Goal: Transaction & Acquisition: Purchase product/service

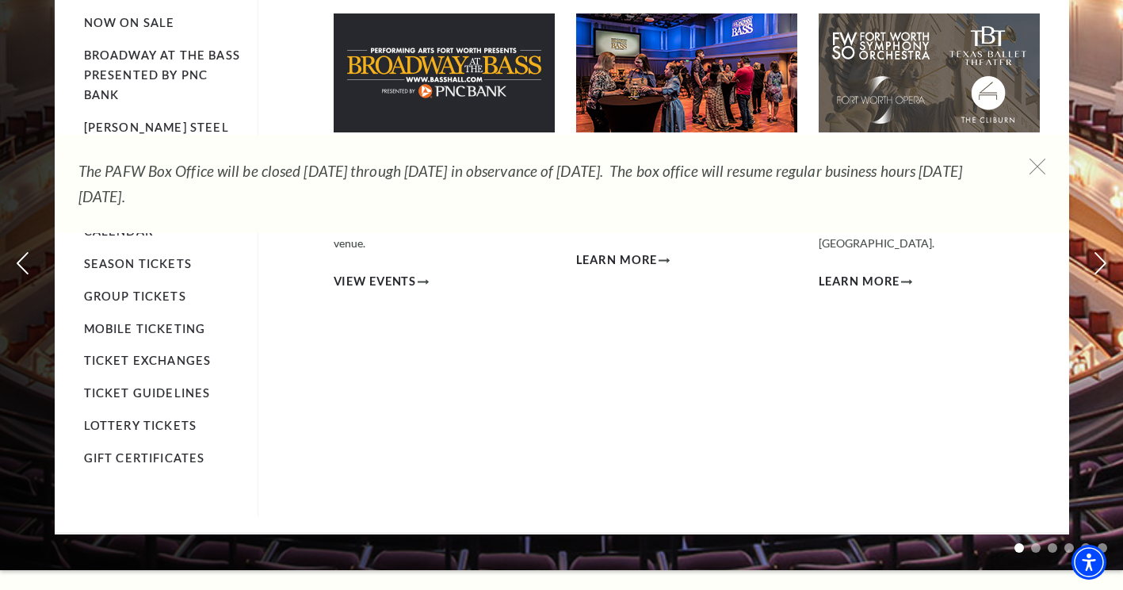
scroll to position [133, 0]
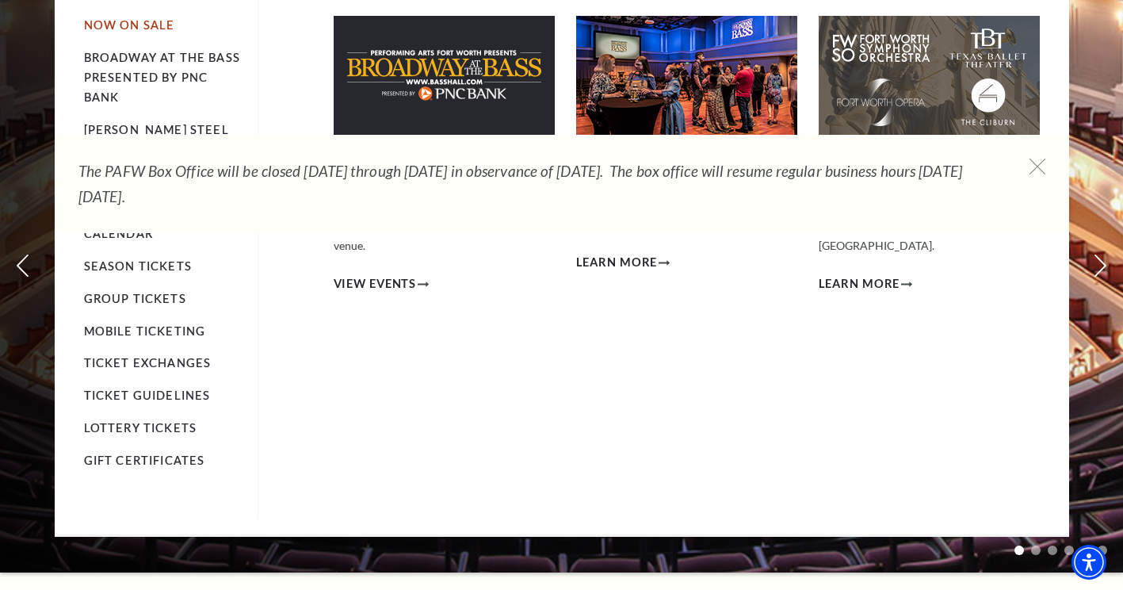
click at [124, 21] on link "Now On Sale" at bounding box center [129, 24] width 91 height 13
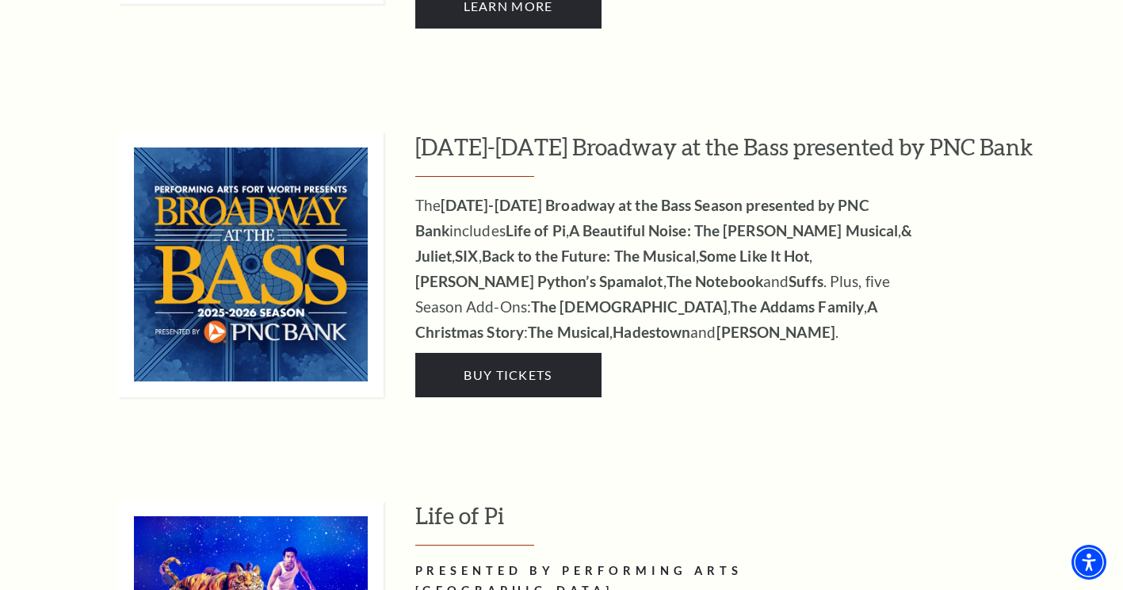
scroll to position [1429, 0]
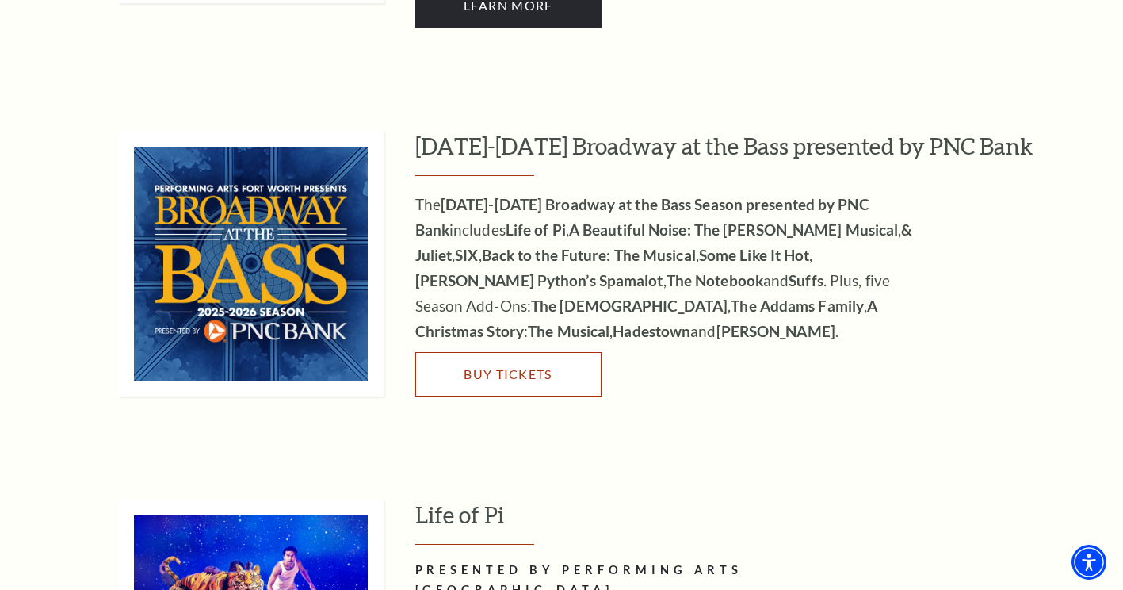
click at [476, 352] on link "Buy Tickets" at bounding box center [508, 374] width 186 height 44
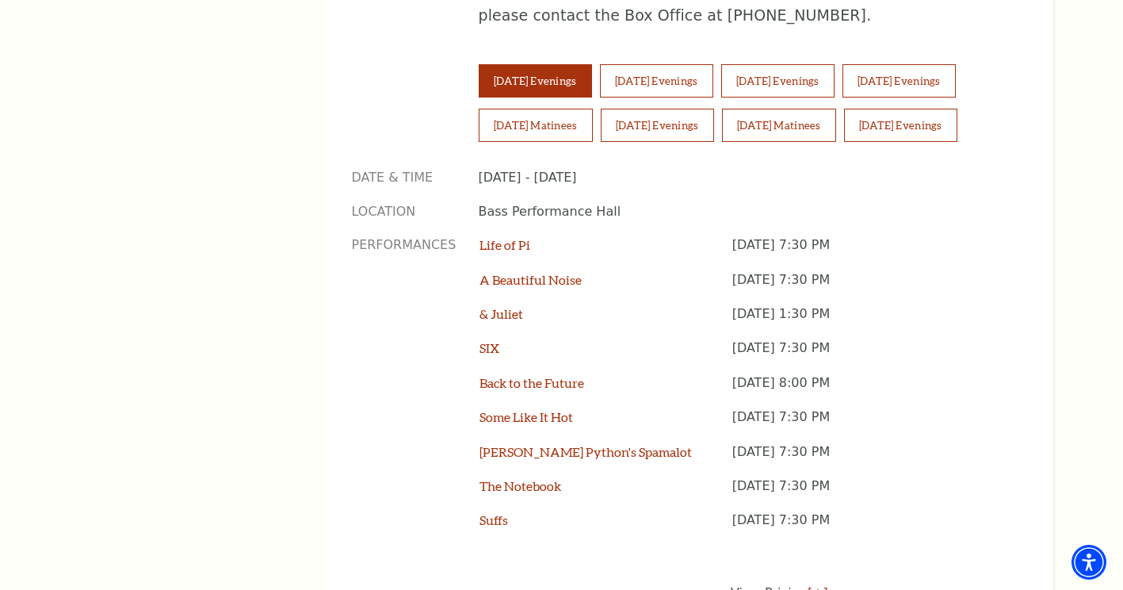
scroll to position [1175, 0]
click at [535, 376] on link "Back to the Future" at bounding box center [531, 383] width 105 height 15
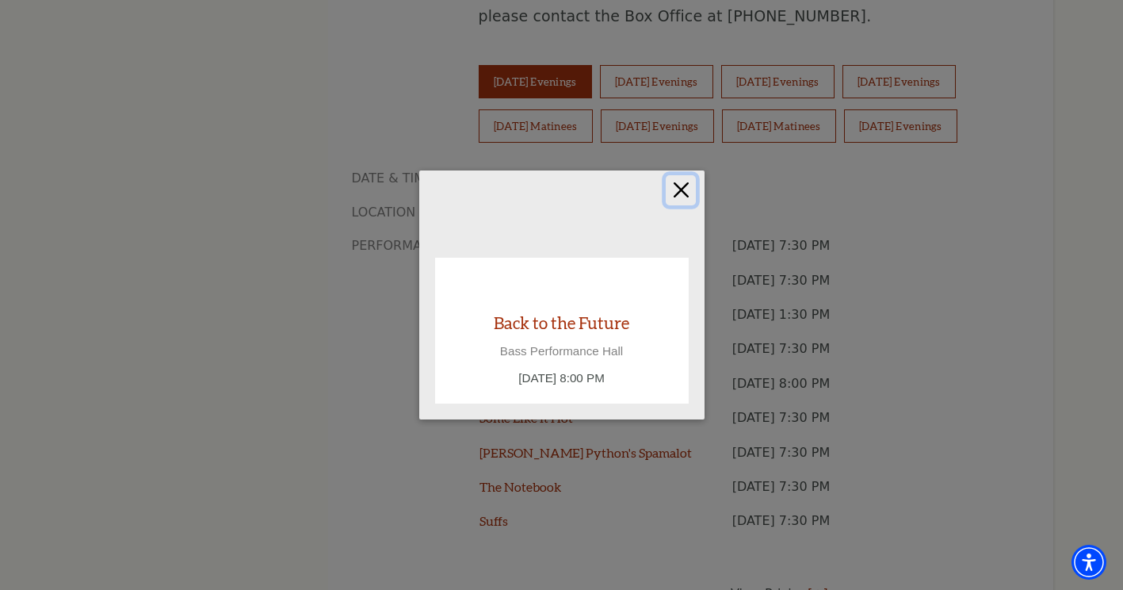
click at [677, 196] on button "Close" at bounding box center [681, 190] width 30 height 30
